Goal: Task Accomplishment & Management: Complete application form

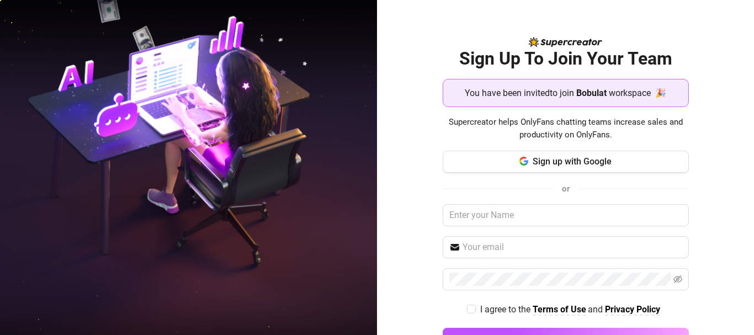
click at [593, 89] on strong "Bobulat" at bounding box center [591, 93] width 30 height 10
click at [577, 99] on span "Bobulat" at bounding box center [591, 93] width 30 height 14
click at [548, 91] on span "You have been invited to join" at bounding box center [519, 93] width 109 height 14
click at [510, 91] on span "You have been invited to join" at bounding box center [519, 93] width 109 height 14
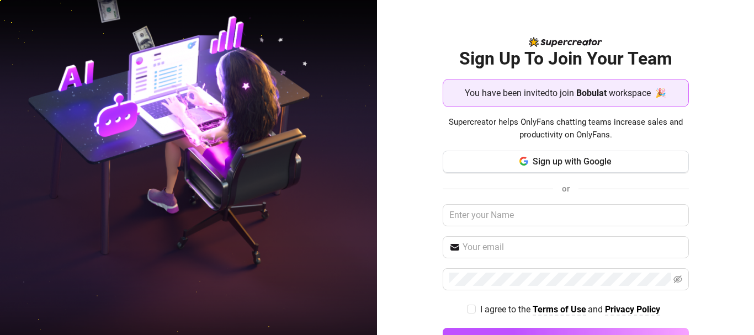
click at [447, 50] on h2 "Sign Up To Join Your Team" at bounding box center [565, 58] width 246 height 23
click at [554, 95] on span "You have been invited to join" at bounding box center [519, 93] width 109 height 14
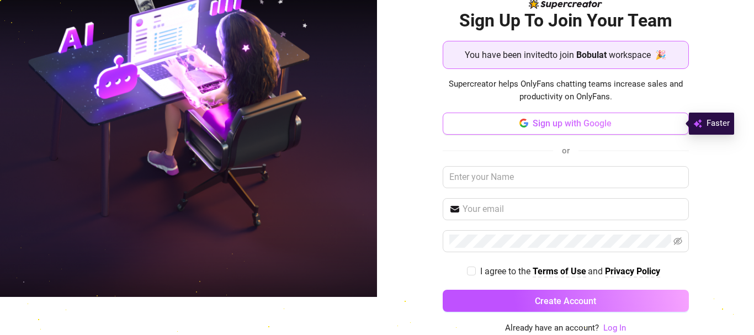
click at [577, 127] on span "Sign up with Google" at bounding box center [571, 123] width 79 height 10
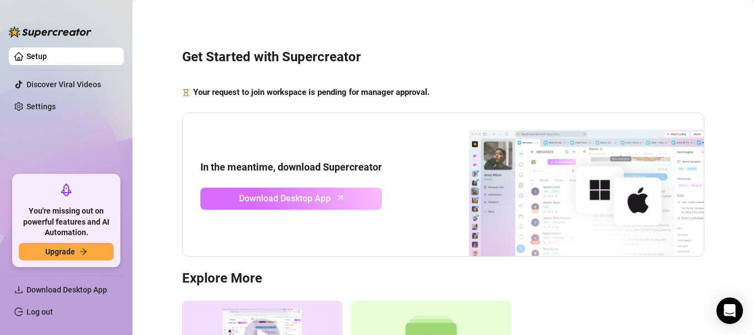
click at [300, 190] on link "Download Desktop App" at bounding box center [291, 199] width 182 height 22
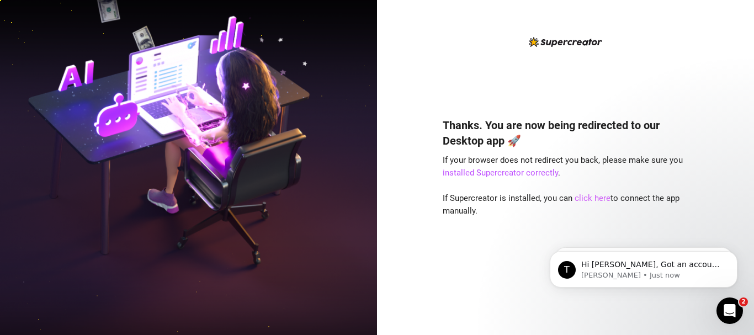
click at [581, 198] on link "click here" at bounding box center [592, 198] width 36 height 10
click at [586, 197] on link "click here" at bounding box center [592, 198] width 36 height 10
